Goal: Information Seeking & Learning: Learn about a topic

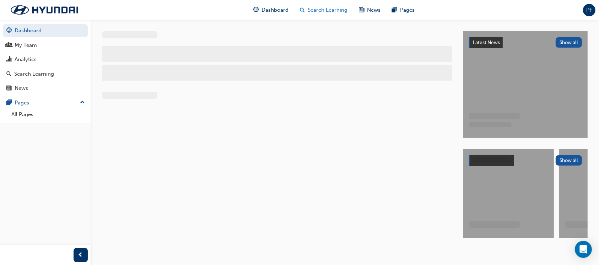
click at [330, 11] on span "Search Learning" at bounding box center [328, 10] width 40 height 8
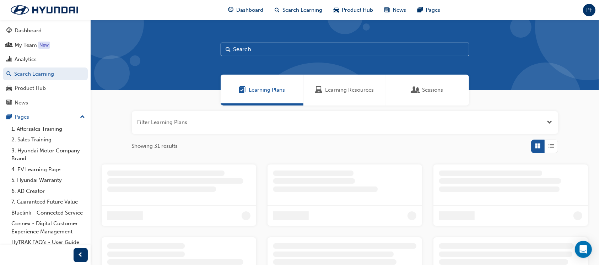
click at [252, 52] on input "text" at bounding box center [345, 50] width 249 height 14
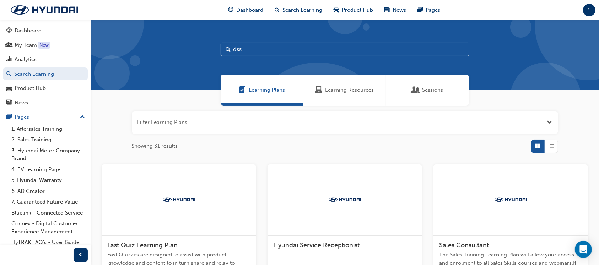
type input "dss"
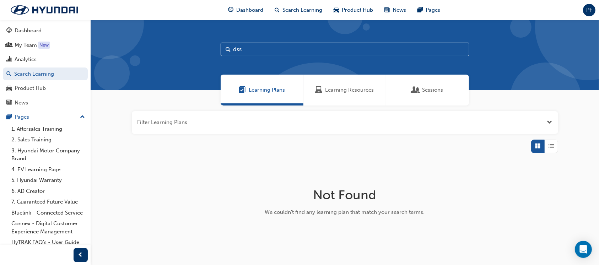
click at [333, 92] on span "Learning Resources" at bounding box center [350, 90] width 49 height 8
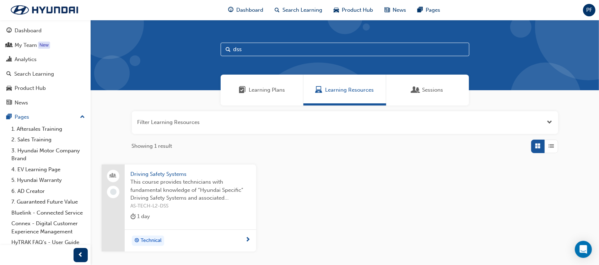
click at [171, 189] on span "This course provides technicians with fundamental knowledge of “Hyundai Specifi…" at bounding box center [190, 190] width 120 height 24
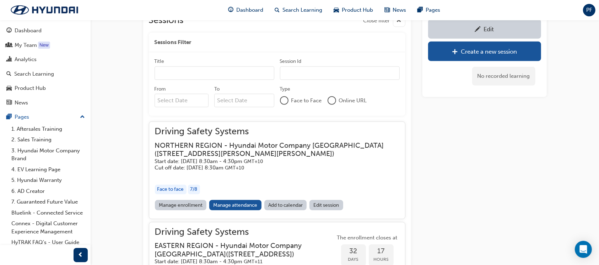
scroll to position [538, 0]
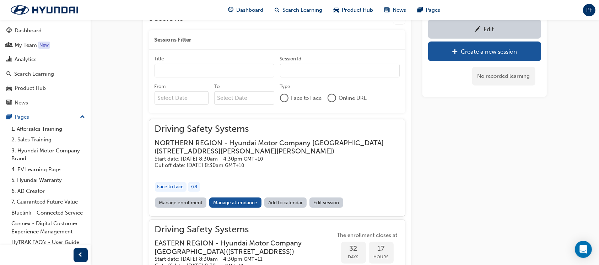
click at [224, 196] on div "Driving Safety Systems NORTHERN REGION - Hyundai Motor Company Australia ( 1 Ha…" at bounding box center [277, 161] width 245 height 72
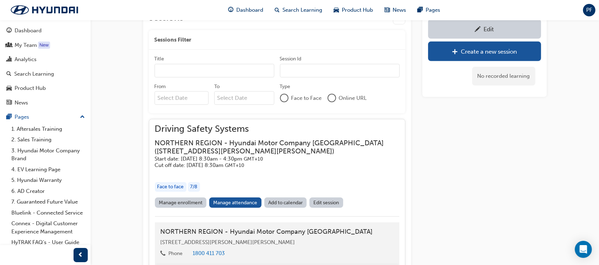
click at [244, 196] on div "Driving Safety Systems NORTHERN REGION - Hyundai Motor Company Australia ( 1 Ha…" at bounding box center [277, 161] width 245 height 72
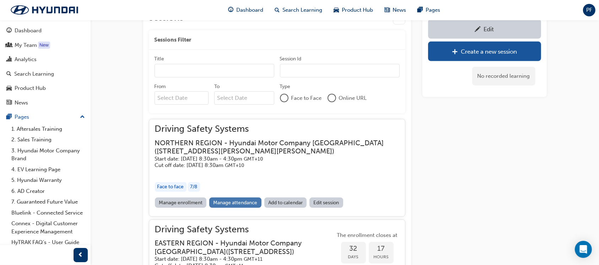
click at [236, 204] on link "Manage attendance" at bounding box center [235, 203] width 52 height 10
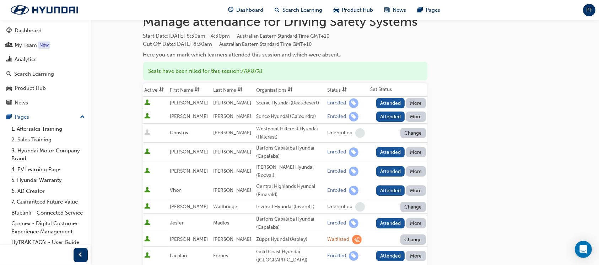
scroll to position [47, 0]
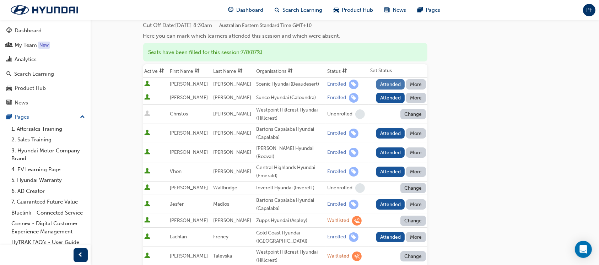
click at [382, 85] on button "Attended" at bounding box center [390, 84] width 29 height 10
click at [383, 97] on button "Attended" at bounding box center [390, 98] width 29 height 10
click at [395, 134] on button "Attended" at bounding box center [390, 133] width 29 height 10
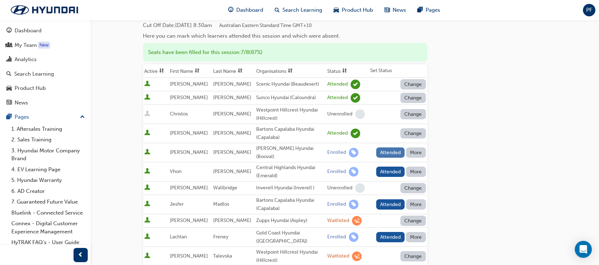
click at [394, 150] on button "Attended" at bounding box center [390, 153] width 29 height 10
click at [390, 167] on button "Attended" at bounding box center [390, 172] width 29 height 10
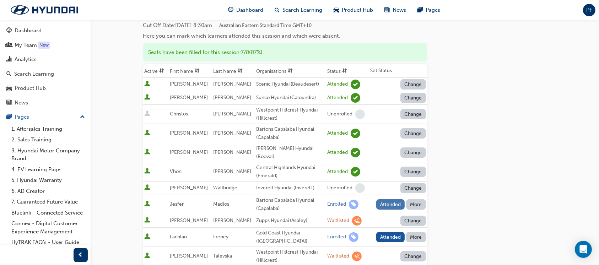
click at [388, 199] on button "Attended" at bounding box center [390, 204] width 29 height 10
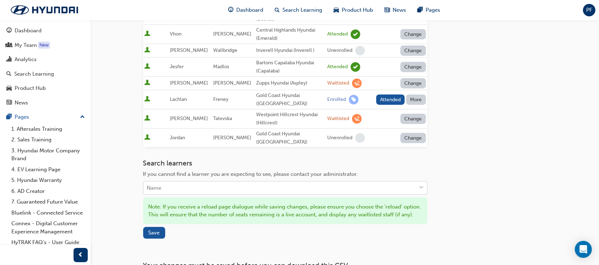
scroll to position [189, 0]
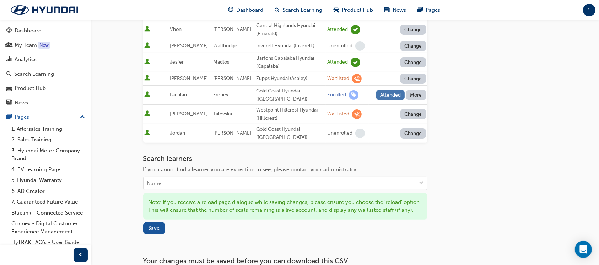
click at [386, 90] on button "Attended" at bounding box center [390, 95] width 29 height 10
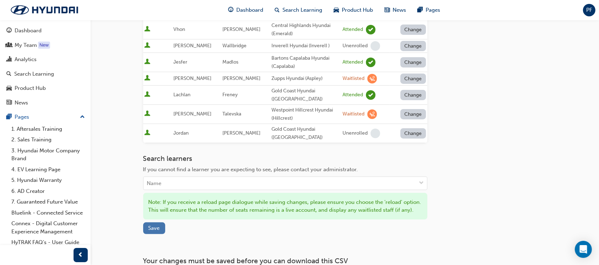
click at [151, 225] on span "Save" at bounding box center [154, 228] width 11 height 6
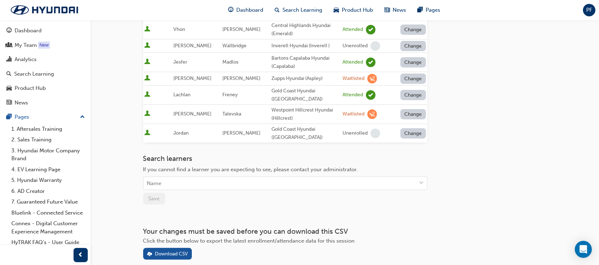
scroll to position [0, 0]
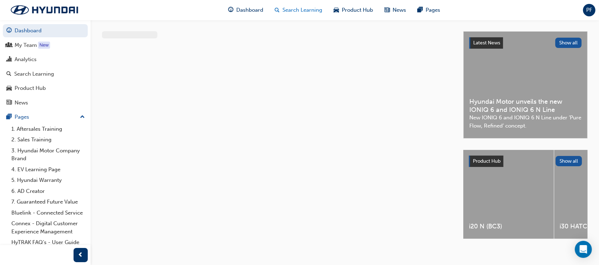
click at [299, 10] on span "Search Learning" at bounding box center [303, 10] width 40 height 8
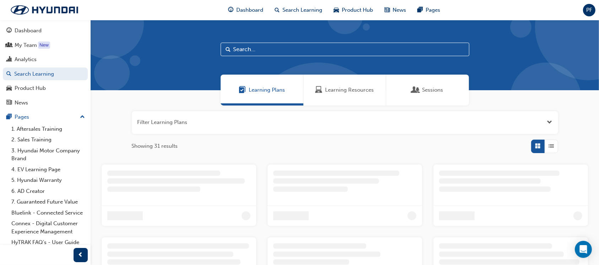
click at [247, 48] on input "text" at bounding box center [345, 50] width 249 height 14
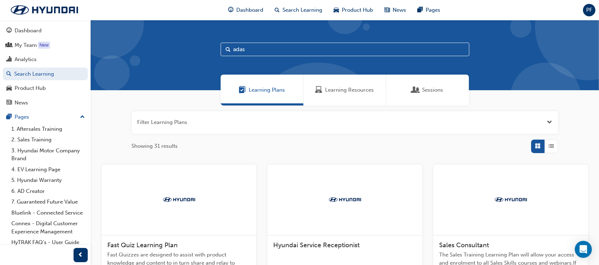
type input "adas"
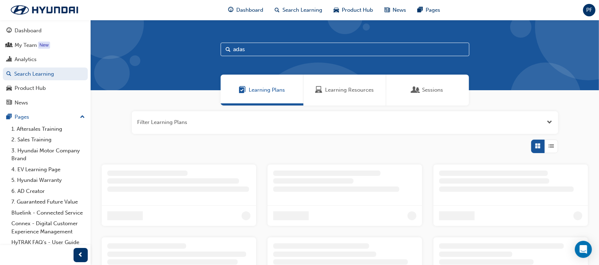
click at [336, 92] on span "Learning Resources" at bounding box center [350, 90] width 49 height 8
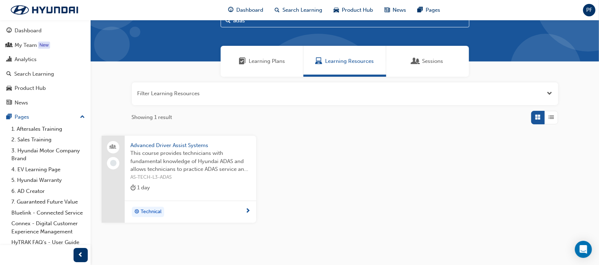
scroll to position [55, 0]
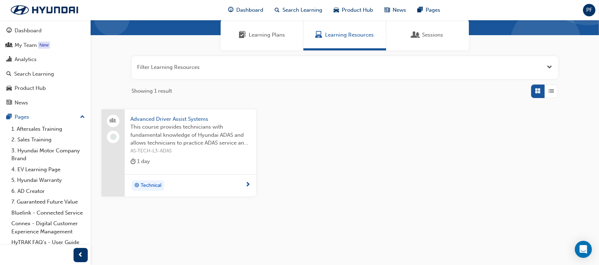
click at [151, 119] on span "Advanced Driver Assist Systems" at bounding box center [190, 119] width 120 height 8
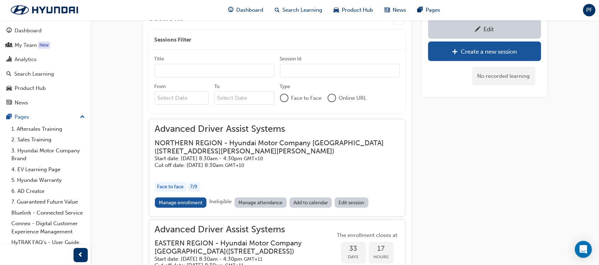
scroll to position [642, 0]
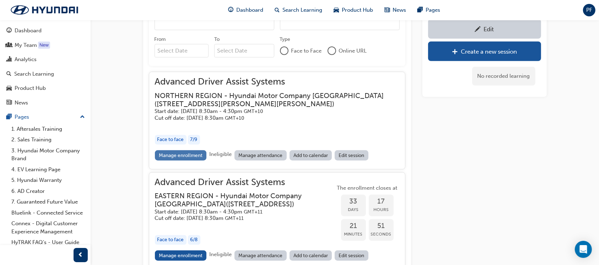
click at [199, 151] on link "Manage enrollment" at bounding box center [181, 155] width 52 height 10
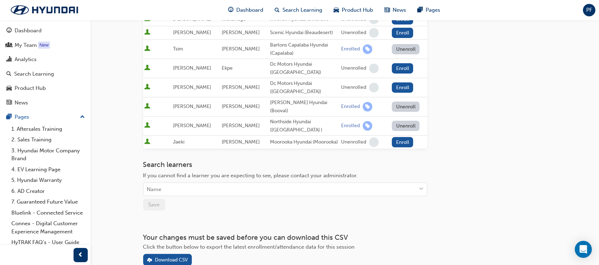
scroll to position [237, 0]
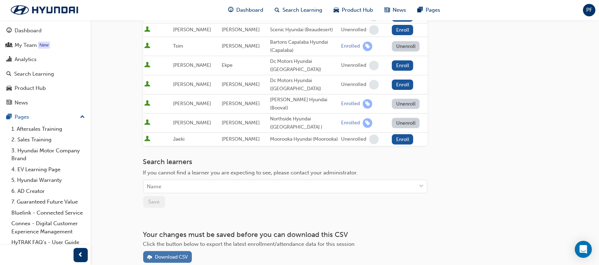
click at [166, 254] on div "Download CSV" at bounding box center [171, 257] width 33 height 6
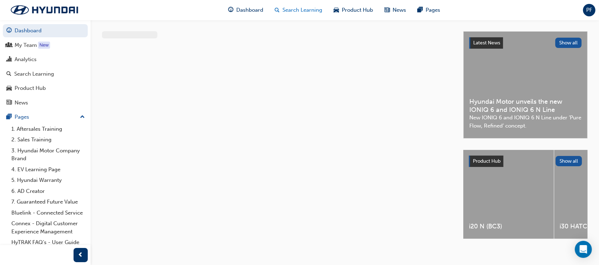
click at [317, 13] on span "Search Learning" at bounding box center [303, 10] width 40 height 8
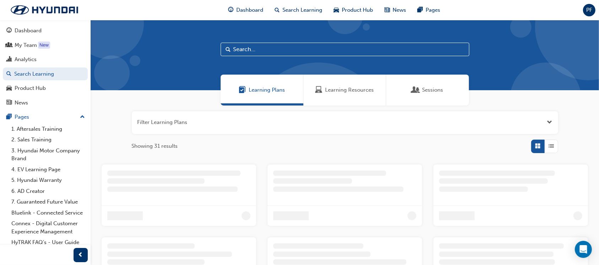
click at [255, 53] on input "text" at bounding box center [345, 50] width 249 height 14
type input "hyb"
click at [332, 96] on div "Learning Resources" at bounding box center [345, 90] width 83 height 31
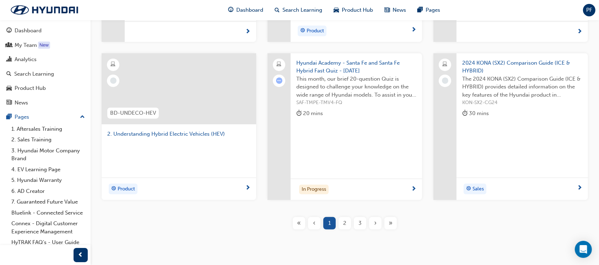
scroll to position [239, 0]
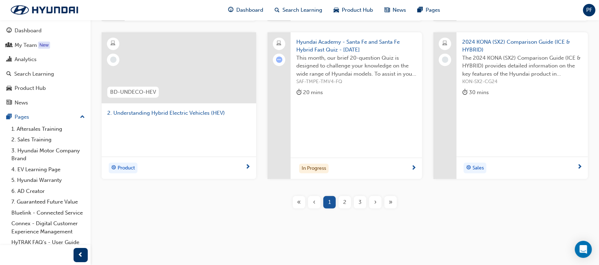
click at [341, 202] on div "2" at bounding box center [345, 202] width 12 height 12
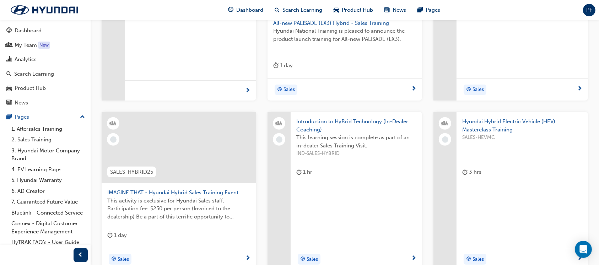
scroll to position [287, 0]
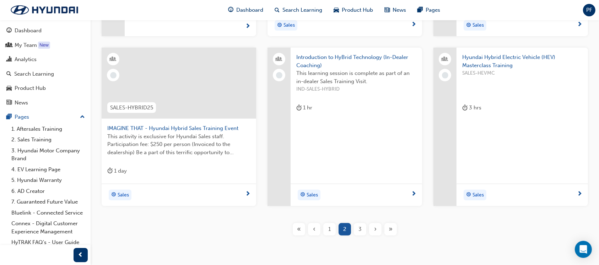
click at [362, 226] on span "3" at bounding box center [360, 229] width 3 height 8
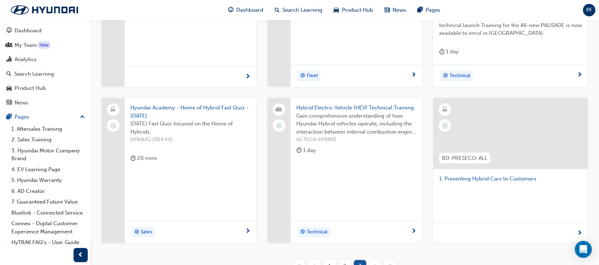
scroll to position [239, 0]
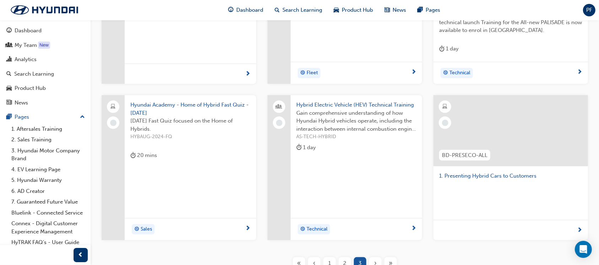
click at [350, 128] on span "Gain comprehensive understanding of how Hyundai Hybrid vehicles operate, includ…" at bounding box center [356, 121] width 120 height 24
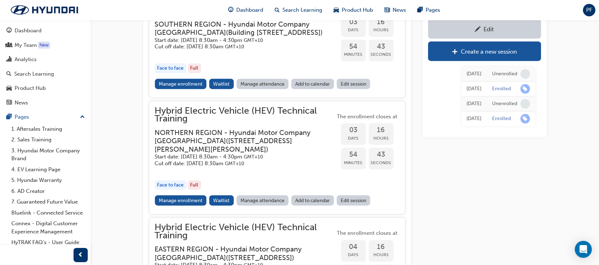
scroll to position [761, 0]
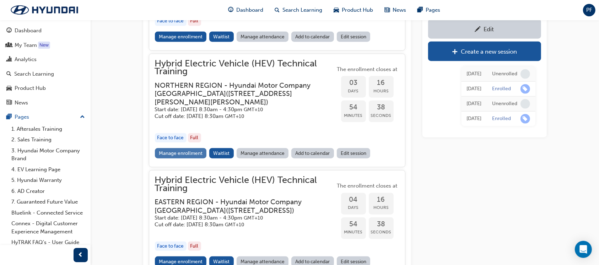
click at [175, 159] on link "Manage enrollment" at bounding box center [181, 153] width 52 height 10
